Goal: Task Accomplishment & Management: Complete application form

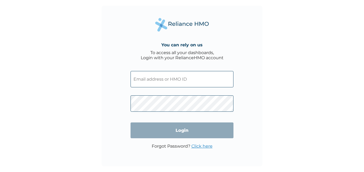
type input "k.abe@rexinsure.com"
click at [175, 131] on input "Login" at bounding box center [181, 130] width 103 height 16
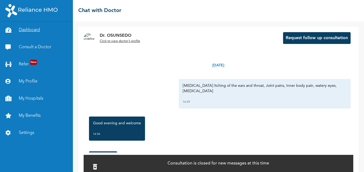
click at [32, 29] on link "Dashboard" at bounding box center [36, 29] width 73 height 17
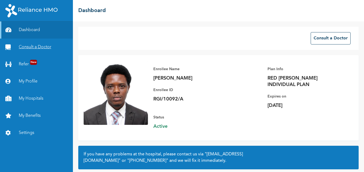
click at [37, 46] on link "Consult a Doctor" at bounding box center [36, 47] width 73 height 17
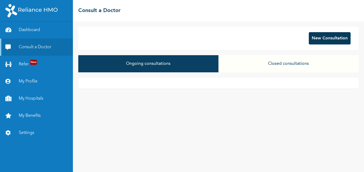
click at [319, 43] on button "New Consultation" at bounding box center [329, 38] width 42 height 12
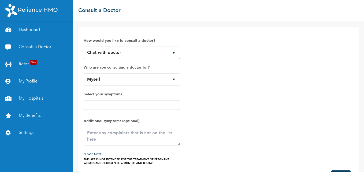
click at [175, 55] on select "Chat with doctor Phone Call" at bounding box center [132, 53] width 96 height 12
click at [173, 54] on select "Chat with doctor Phone Call" at bounding box center [132, 53] width 96 height 12
click at [174, 80] on select "Myself" at bounding box center [132, 79] width 96 height 12
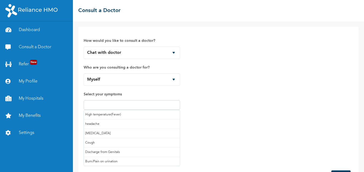
click at [151, 108] on input "text" at bounding box center [131, 105] width 93 height 6
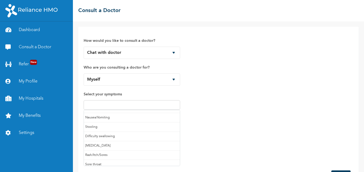
scroll to position [57, 0]
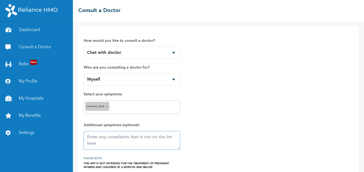
click at [126, 141] on textarea at bounding box center [132, 140] width 96 height 19
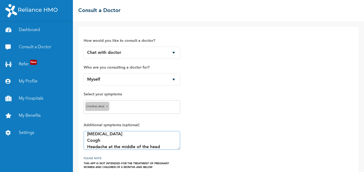
scroll to position [16, 0]
click at [126, 141] on textarea "[MEDICAL_DATA] [MEDICAL_DATA] Cough Headache at the middle of the head itchy ea…" at bounding box center [132, 140] width 96 height 19
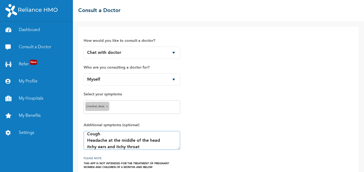
click at [142, 146] on textarea "[MEDICAL_DATA] [MEDICAL_DATA] Cough Headache at the middle of the head itchy ea…" at bounding box center [132, 140] width 96 height 19
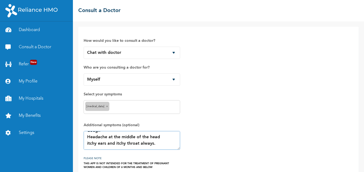
click at [106, 141] on textarea "[MEDICAL_DATA] [MEDICAL_DATA] Cough Headache at the middle of the head itchy ea…" at bounding box center [132, 140] width 96 height 19
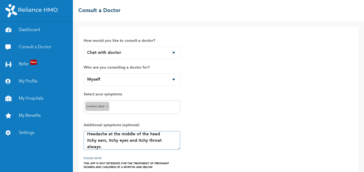
click at [104, 149] on textarea "[MEDICAL_DATA] [MEDICAL_DATA] Cough Headache at the middle of the head itchy ea…" at bounding box center [132, 140] width 96 height 19
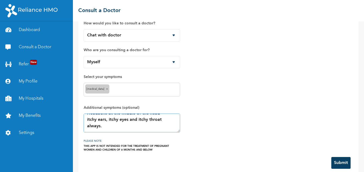
scroll to position [25, 0]
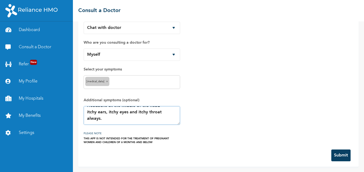
type textarea "[MEDICAL_DATA] [MEDICAL_DATA] Cough Headache at the middle of the head itchy ea…"
click at [336, 153] on button "Submit" at bounding box center [340, 155] width 19 height 12
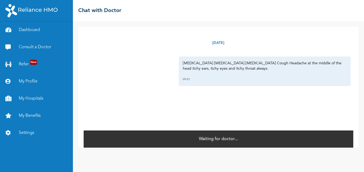
click at [328, 108] on div "[DATE] [MEDICAL_DATA] [MEDICAL_DATA] [MEDICAL_DATA] Cough Headache at the middl…" at bounding box center [218, 78] width 269 height 103
drag, startPoint x: 328, startPoint y: 108, endPoint x: 319, endPoint y: 121, distance: 15.3
click at [319, 121] on div "[DATE] [MEDICAL_DATA] [MEDICAL_DATA] [MEDICAL_DATA] Cough Headache at the middl…" at bounding box center [218, 78] width 269 height 103
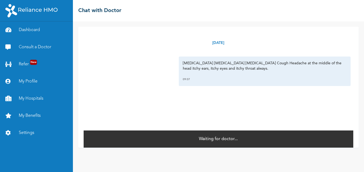
click at [319, 121] on div "[DATE] [MEDICAL_DATA] [MEDICAL_DATA] [MEDICAL_DATA] Cough Headache at the middl…" at bounding box center [218, 78] width 269 height 103
click at [362, 165] on div "[DATE] [MEDICAL_DATA] [MEDICAL_DATA] [MEDICAL_DATA] Cough Headache at the middl…" at bounding box center [218, 96] width 291 height 150
click at [349, 149] on div "[DATE] [MEDICAL_DATA] [MEDICAL_DATA] [MEDICAL_DATA] Cough Headache at the middl…" at bounding box center [218, 96] width 291 height 150
click at [45, 47] on link "Consult a Doctor" at bounding box center [36, 47] width 73 height 17
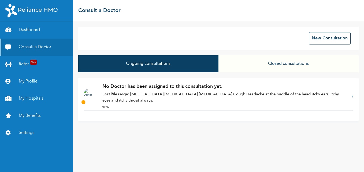
click at [175, 96] on p "Last Message: [MEDICAL_DATA] [MEDICAL_DATA] [MEDICAL_DATA] Cough Headache at th…" at bounding box center [224, 98] width 244 height 12
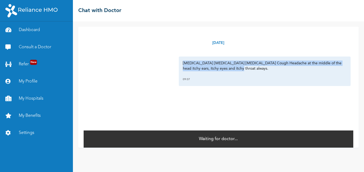
drag, startPoint x: 178, startPoint y: 63, endPoint x: 233, endPoint y: 70, distance: 55.6
click at [233, 70] on div "[MEDICAL_DATA] [MEDICAL_DATA] [MEDICAL_DATA] Cough Headache at the middle of th…" at bounding box center [265, 71] width 172 height 29
copy p "[MEDICAL_DATA] [MEDICAL_DATA] [MEDICAL_DATA] Cough Headache at the middle of th…"
click at [42, 47] on link "Consult a Doctor" at bounding box center [36, 47] width 73 height 17
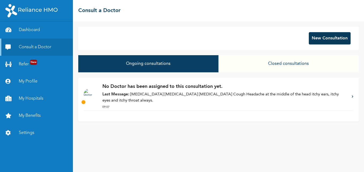
click at [316, 40] on button "New Consultation" at bounding box center [329, 38] width 42 height 12
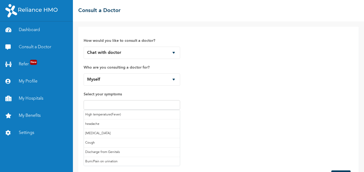
click at [159, 107] on input "text" at bounding box center [131, 105] width 93 height 6
click at [204, 112] on div "How would you like to consult a doctor? Chat with doctor Phone Call Who are you…" at bounding box center [218, 98] width 269 height 133
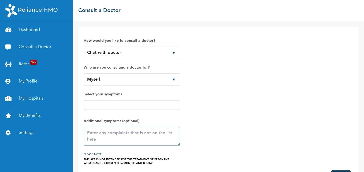
click at [140, 135] on textarea at bounding box center [132, 136] width 96 height 19
paste textarea "[MEDICAL_DATA] [MEDICAL_DATA] [MEDICAL_DATA] Cough Headache at the middle of th…"
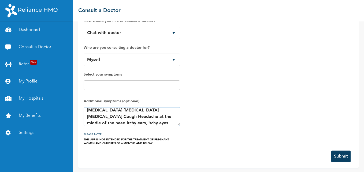
scroll to position [21, 0]
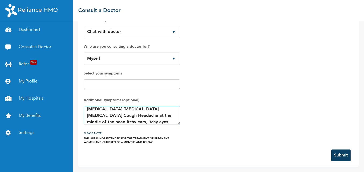
type textarea "[MEDICAL_DATA] [MEDICAL_DATA] [MEDICAL_DATA] Cough Headache at the middle of th…"
click at [334, 158] on button "Submit" at bounding box center [340, 155] width 19 height 12
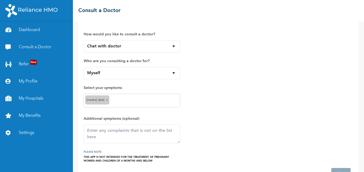
scroll to position [46, 0]
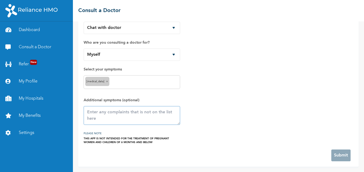
click at [140, 119] on textarea at bounding box center [132, 115] width 96 height 19
paste textarea "[MEDICAL_DATA] [MEDICAL_DATA] [MEDICAL_DATA] Cough Headache at the middle of th…"
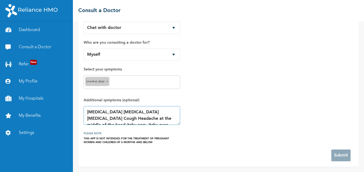
scroll to position [3, 0]
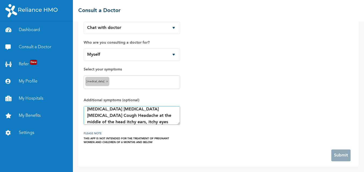
type textarea "[MEDICAL_DATA] [MEDICAL_DATA] [MEDICAL_DATA] Cough Headache at the middle of th…"
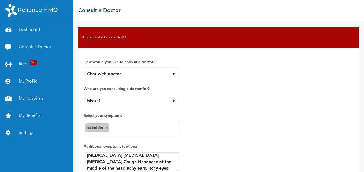
click at [106, 36] on h3 "Request failed with status code 400" at bounding box center [104, 38] width 44 height 4
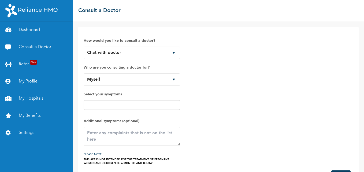
click at [101, 103] on input "text" at bounding box center [131, 105] width 93 height 6
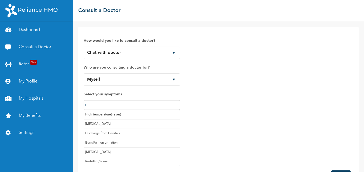
type input "ru"
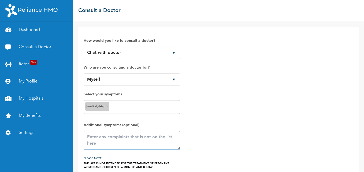
click at [104, 139] on textarea at bounding box center [132, 140] width 96 height 19
paste textarea "[MEDICAL_DATA] [MEDICAL_DATA] [MEDICAL_DATA] Cough Headache at the middle of th…"
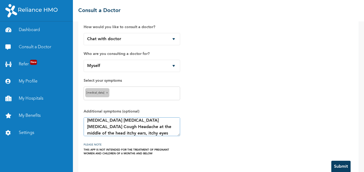
scroll to position [25, 0]
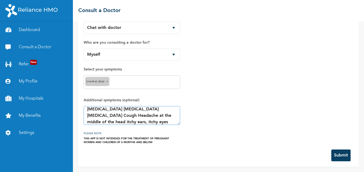
type textarea "[MEDICAL_DATA] [MEDICAL_DATA] [MEDICAL_DATA] Cough Headache at the middle of th…"
click at [340, 153] on button "Submit" at bounding box center [340, 155] width 19 height 12
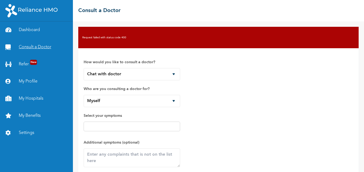
click at [48, 46] on link "Consult a Doctor" at bounding box center [36, 47] width 73 height 17
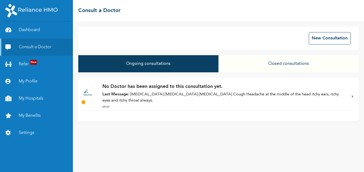
click at [162, 97] on p "Last Message: [MEDICAL_DATA] [MEDICAL_DATA] [MEDICAL_DATA] Cough Headache at th…" at bounding box center [224, 98] width 244 height 12
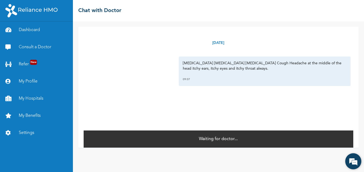
click at [352, 160] on em at bounding box center [353, 161] width 14 height 14
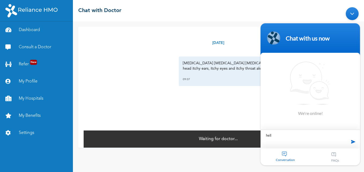
type textarea "hello"
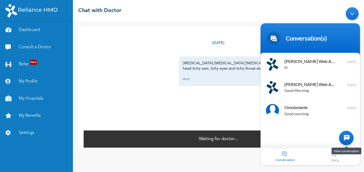
click at [344, 138] on div at bounding box center [346, 138] width 14 height 14
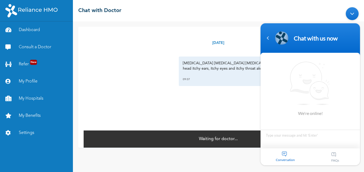
click at [304, 134] on textarea "Type your message and hit 'Enter'" at bounding box center [309, 139] width 99 height 19
type textarea "hello"
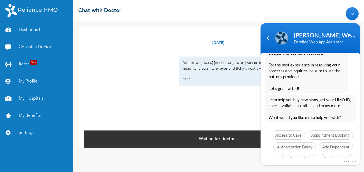
scroll to position [141, 0]
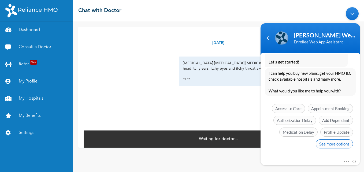
click at [338, 141] on span "See more options" at bounding box center [333, 143] width 37 height 9
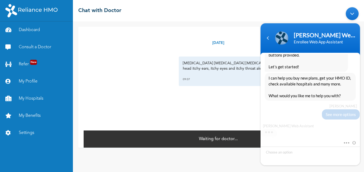
scroll to position [136, 0]
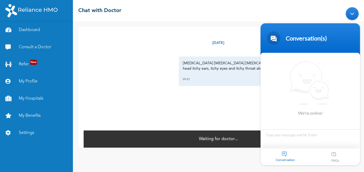
click at [201, 100] on div "[DATE] [MEDICAL_DATA] [MEDICAL_DATA] [MEDICAL_DATA] Cough Headache at the middl…" at bounding box center [218, 78] width 269 height 103
click at [35, 47] on link "Consult a Doctor" at bounding box center [36, 47] width 73 height 17
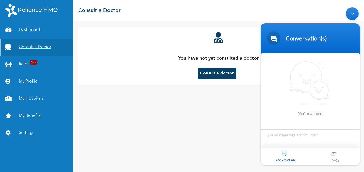
click at [35, 47] on link "Consult a Doctor" at bounding box center [36, 47] width 73 height 17
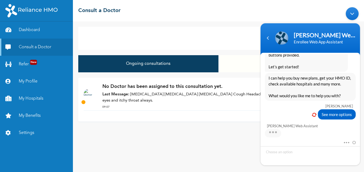
click at [175, 110] on div "No Doctor has been assigned to this consultation yet. Last Message: Runny nose …" at bounding box center [224, 96] width 244 height 27
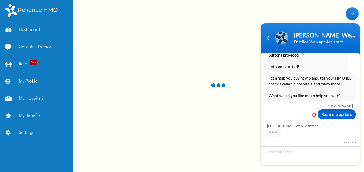
drag, startPoint x: 131, startPoint y: 69, endPoint x: 142, endPoint y: 68, distance: 11.3
click at [128, 68] on div at bounding box center [218, 86] width 291 height 172
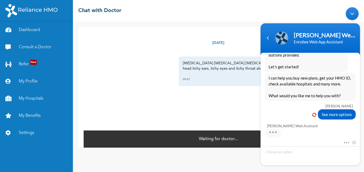
click at [202, 77] on div "09:07" at bounding box center [265, 79] width 164 height 5
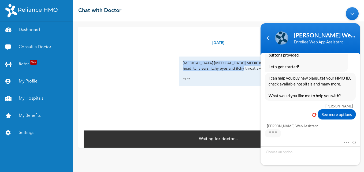
drag, startPoint x: 231, startPoint y: 69, endPoint x: 171, endPoint y: 57, distance: 60.3
click at [171, 57] on div "[MEDICAL_DATA] [MEDICAL_DATA] [MEDICAL_DATA] Cough Headache at the middle of th…" at bounding box center [218, 71] width 264 height 29
copy p "[MEDICAL_DATA] [MEDICAL_DATA] [MEDICAL_DATA] Cough Headache at the middle of th…"
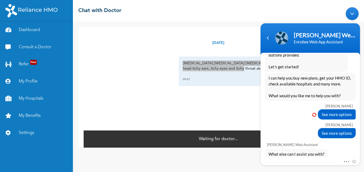
scroll to position [199, 0]
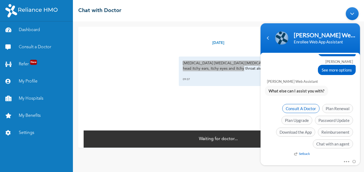
click at [302, 110] on span "Consult A Doctor" at bounding box center [300, 108] width 37 height 9
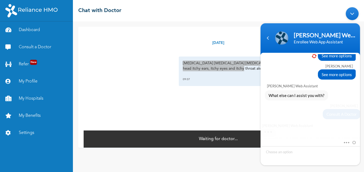
scroll to position [194, 0]
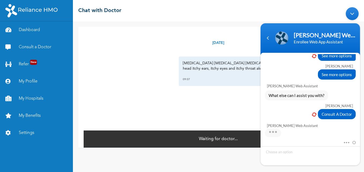
click at [217, 106] on div "[DATE] [MEDICAL_DATA] [MEDICAL_DATA] [MEDICAL_DATA] Cough Headache at the middl…" at bounding box center [218, 78] width 269 height 103
click at [25, 29] on link "Dashboard" at bounding box center [36, 29] width 73 height 17
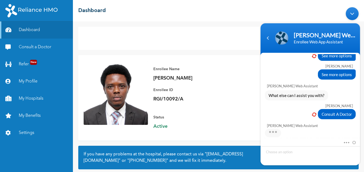
click at [226, 85] on div "Enrollee Name Kolade Abe Enrollee ID RGI/10092/A" at bounding box center [190, 85] width 75 height 48
click at [355, 18] on div "Minimize live chat window" at bounding box center [351, 13] width 13 height 13
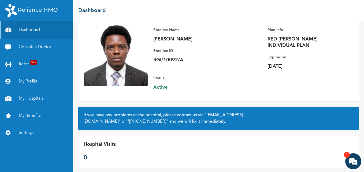
scroll to position [203, 0]
click at [345, 156] on em "1" at bounding box center [347, 155] width 6 height 6
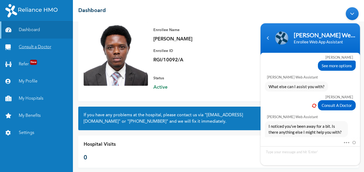
click at [35, 46] on link "Consult a Doctor" at bounding box center [36, 47] width 73 height 17
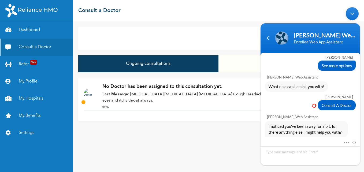
click at [350, 15] on div "Minimize live chat window" at bounding box center [351, 13] width 13 height 13
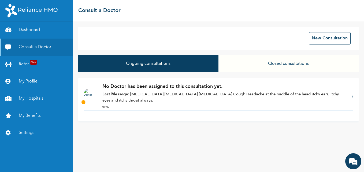
click at [167, 67] on button "Ongoing consultations" at bounding box center [148, 63] width 140 height 17
click at [164, 69] on button "Ongoing consultations" at bounding box center [148, 63] width 140 height 17
click at [162, 100] on p "Last Message: [MEDICAL_DATA] [MEDICAL_DATA] [MEDICAL_DATA] Cough Headache at th…" at bounding box center [224, 98] width 244 height 12
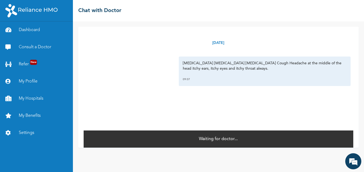
drag, startPoint x: 296, startPoint y: 75, endPoint x: 198, endPoint y: 52, distance: 101.0
click at [198, 52] on div "[DATE] [MEDICAL_DATA] [MEDICAL_DATA] [MEDICAL_DATA] Cough Headache at the middl…" at bounding box center [218, 78] width 269 height 103
click at [35, 47] on link "Consult a Doctor" at bounding box center [36, 47] width 73 height 17
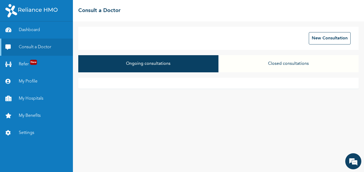
click at [185, 65] on button "Ongoing consultations" at bounding box center [148, 63] width 140 height 17
click at [315, 38] on button "New Consultation" at bounding box center [329, 38] width 42 height 12
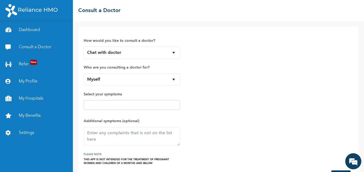
click at [139, 103] on input "text" at bounding box center [131, 105] width 93 height 6
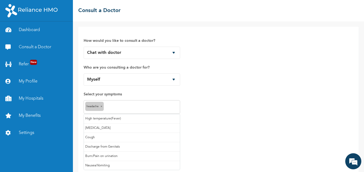
click at [118, 110] on input "text" at bounding box center [141, 107] width 73 height 6
click at [131, 105] on input "text" at bounding box center [150, 107] width 58 height 6
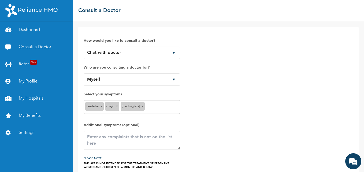
click at [150, 107] on input "text" at bounding box center [162, 107] width 32 height 6
type input "run"
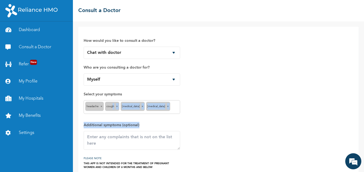
drag, startPoint x: 113, startPoint y: 116, endPoint x: 151, endPoint y: 121, distance: 37.8
click at [151, 121] on div "How would you like to consult a doctor? Chat with doctor Phone Call Who are you…" at bounding box center [132, 100] width 96 height 137
drag, startPoint x: 151, startPoint y: 121, endPoint x: 174, endPoint y: 129, distance: 24.9
click at [174, 129] on span "Additional symptoms (optional)" at bounding box center [132, 136] width 96 height 28
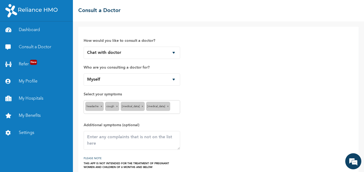
click at [171, 107] on input "text" at bounding box center [174, 107] width 7 height 6
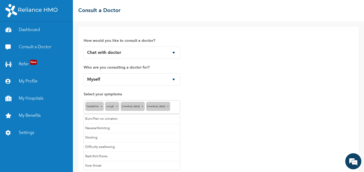
scroll to position [19, 0]
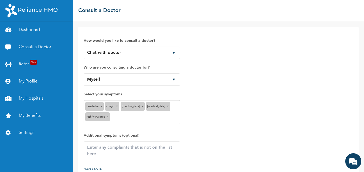
click at [157, 119] on input "text" at bounding box center [144, 117] width 67 height 6
type input "sore thr"
click at [124, 149] on textarea at bounding box center [132, 150] width 96 height 19
paste textarea "[MEDICAL_DATA] [MEDICAL_DATA] [MEDICAL_DATA] Cough Headache at the middle of th…"
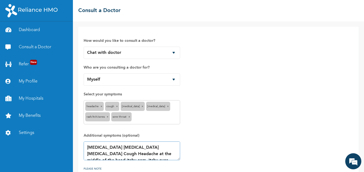
scroll to position [3, 0]
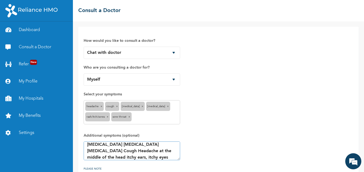
type textarea "[MEDICAL_DATA] [MEDICAL_DATA] [MEDICAL_DATA] Cough Headache at the middle of th…"
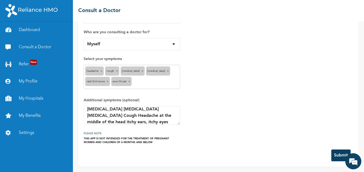
click at [333, 155] on button "Submit" at bounding box center [340, 155] width 19 height 12
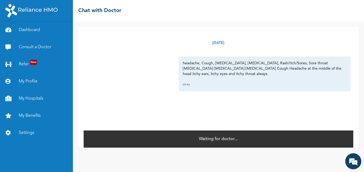
click at [272, 115] on div "Wednesday, October 15th 2025 headache, Cough, Heartburn, Runny nose, Rash/Itch/…" at bounding box center [218, 78] width 269 height 103
drag, startPoint x: 351, startPoint y: 159, endPoint x: 93, endPoint y: 74, distance: 271.3
click at [351, 159] on em at bounding box center [353, 161] width 14 height 14
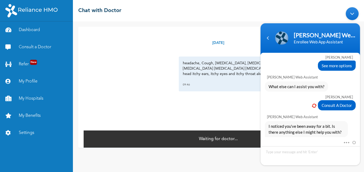
drag, startPoint x: 358, startPoint y: 130, endPoint x: 358, endPoint y: 133, distance: 3.5
click at [358, 133] on div "I noticed you've been away for a bit. Is there anything else I might help you w…" at bounding box center [309, 129] width 99 height 16
click at [355, 13] on div "Minimize live chat window" at bounding box center [351, 13] width 13 height 13
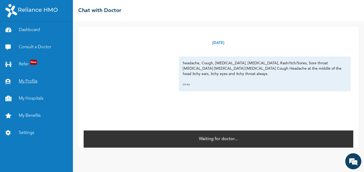
click at [31, 81] on link "My Profile" at bounding box center [36, 81] width 73 height 17
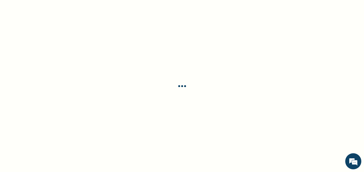
drag, startPoint x: 31, startPoint y: 81, endPoint x: 38, endPoint y: 82, distance: 6.7
click at [38, 82] on div at bounding box center [182, 86] width 364 height 172
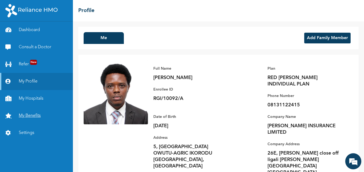
click at [34, 114] on link "My Benefits" at bounding box center [36, 115] width 73 height 17
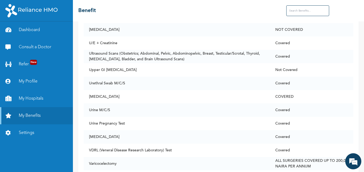
scroll to position [4147, 0]
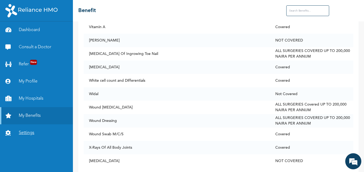
click at [26, 131] on link "Settings" at bounding box center [36, 132] width 73 height 17
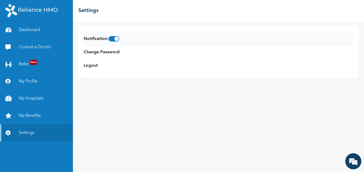
click at [119, 38] on span at bounding box center [113, 38] width 11 height 5
click at [0, 0] on input "checkbox" at bounding box center [0, 0] width 0 height 0
click at [119, 38] on span at bounding box center [113, 38] width 11 height 5
click at [0, 0] on input "checkbox" at bounding box center [0, 0] width 0 height 0
click at [22, 66] on link "Refer New" at bounding box center [36, 64] width 73 height 17
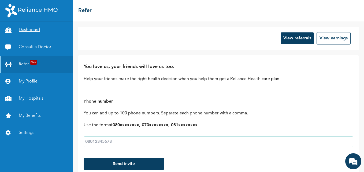
click at [32, 29] on link "Dashboard" at bounding box center [36, 29] width 73 height 17
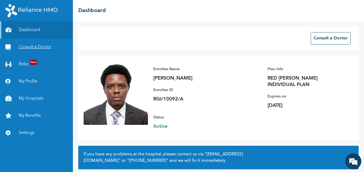
click at [40, 44] on link "Consult a Doctor" at bounding box center [36, 47] width 73 height 17
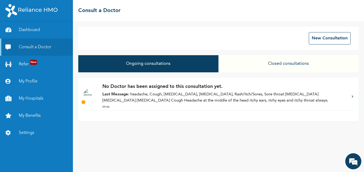
drag, startPoint x: 187, startPoint y: 92, endPoint x: 157, endPoint y: 85, distance: 30.7
click at [157, 85] on p "No Doctor has been assigned to this consultation yet." at bounding box center [224, 86] width 244 height 7
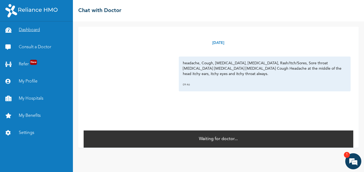
scroll to position [226, 0]
click at [32, 47] on link "Consult a Doctor" at bounding box center [36, 47] width 73 height 17
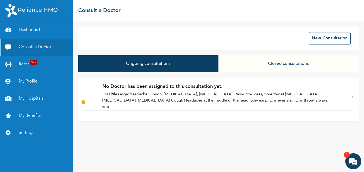
scroll to position [312, 0]
click at [349, 157] on em at bounding box center [353, 161] width 14 height 14
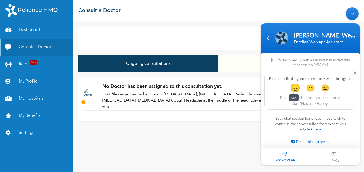
click at [293, 89] on span "😞" at bounding box center [295, 87] width 10 height 10
click at [307, 130] on link "click here." at bounding box center [313, 129] width 17 height 5
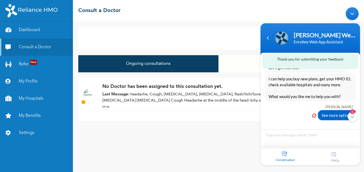
scroll to position [300, 0]
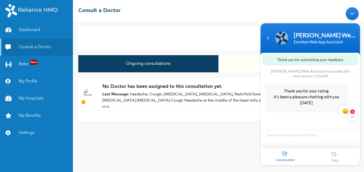
type textarea "No Doctor assigned to my consultation in over an hour. Called customer care and…"
click at [350, 117] on div "1" at bounding box center [352, 117] width 10 height 10
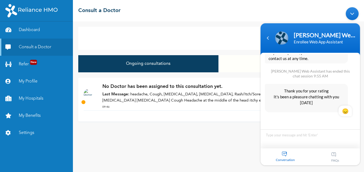
click at [355, 15] on div "Minimize live chat window" at bounding box center [351, 13] width 13 height 13
